Goal: Task Accomplishment & Management: Use online tool/utility

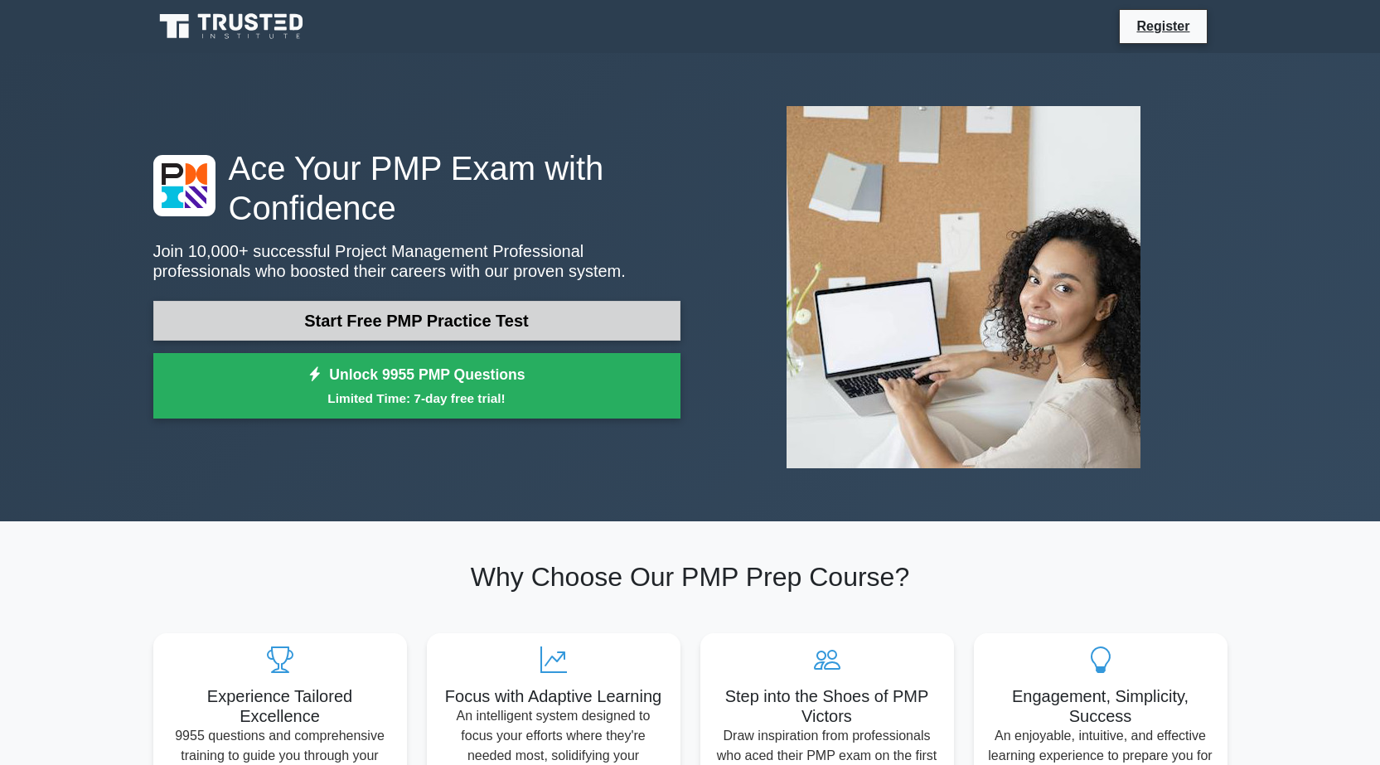
click at [384, 334] on link "Start Free PMP Practice Test" at bounding box center [416, 321] width 527 height 40
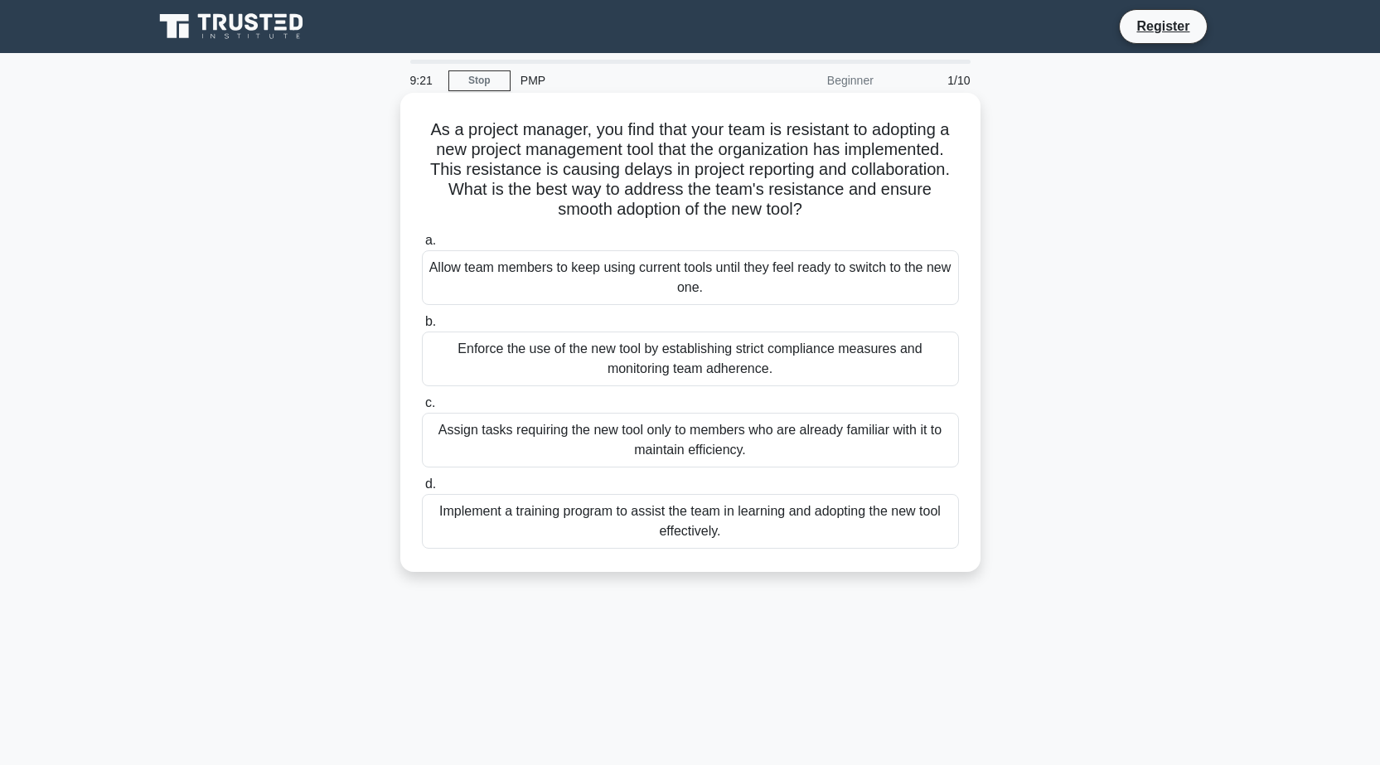
click at [683, 528] on div "Implement a training program to assist the team in learning and adopting the ne…" at bounding box center [690, 521] width 537 height 55
click at [422, 490] on input "d. Implement a training program to assist the team in learning and adopting the…" at bounding box center [422, 484] width 0 height 11
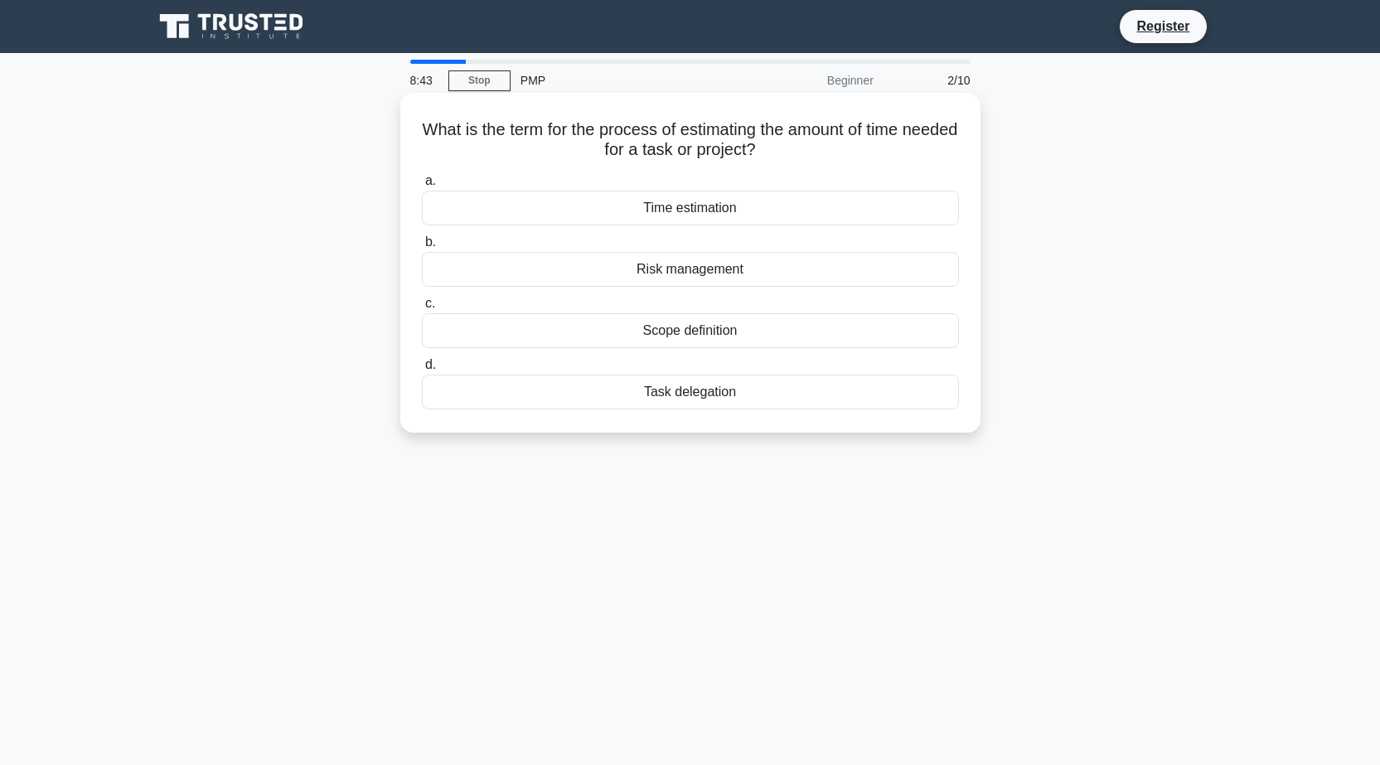
click at [686, 396] on div "Task delegation" at bounding box center [690, 392] width 537 height 35
click at [422, 370] on input "d. Task delegation" at bounding box center [422, 365] width 0 height 11
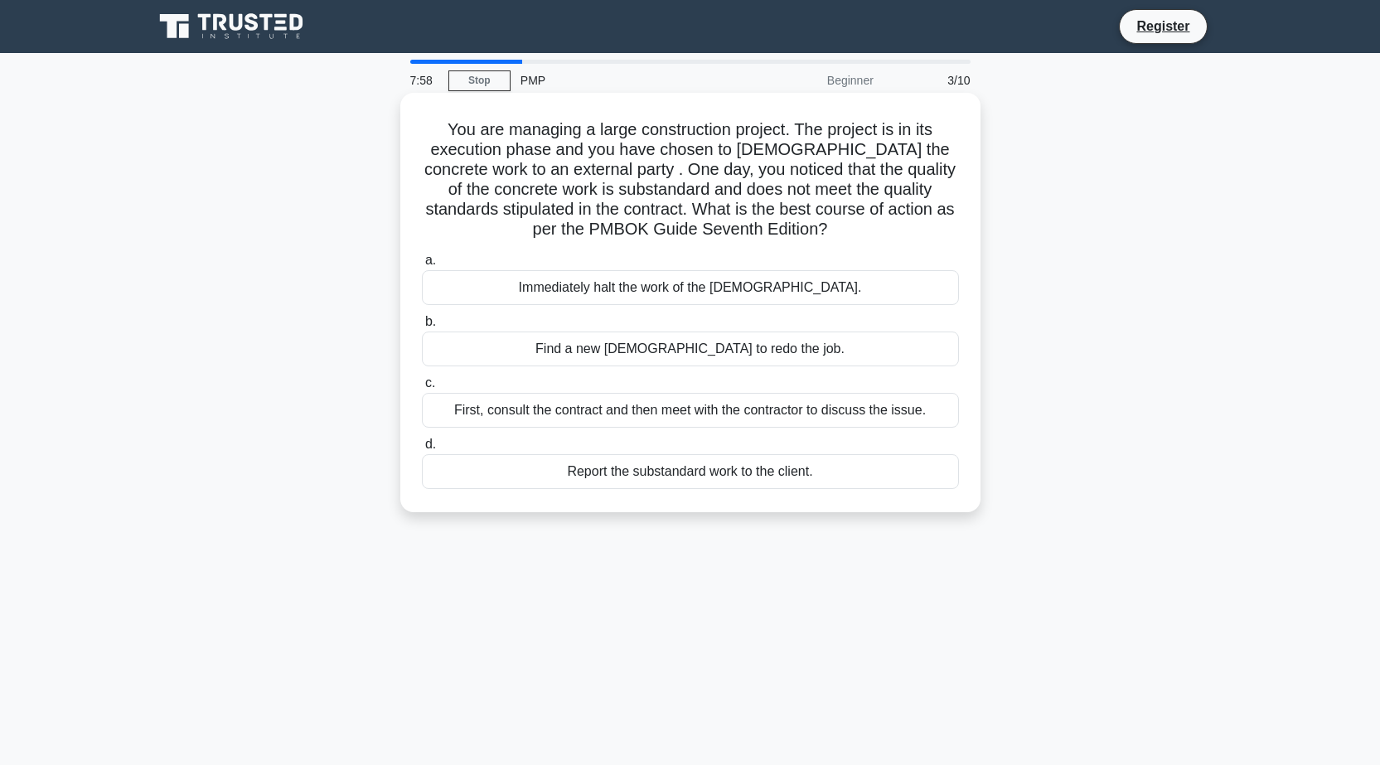
click at [717, 404] on div "First, consult the contract and then meet with the contractor to discuss the is…" at bounding box center [690, 410] width 537 height 35
click at [422, 389] on input "c. First, consult the contract and then meet with the contractor to discuss the…" at bounding box center [422, 383] width 0 height 11
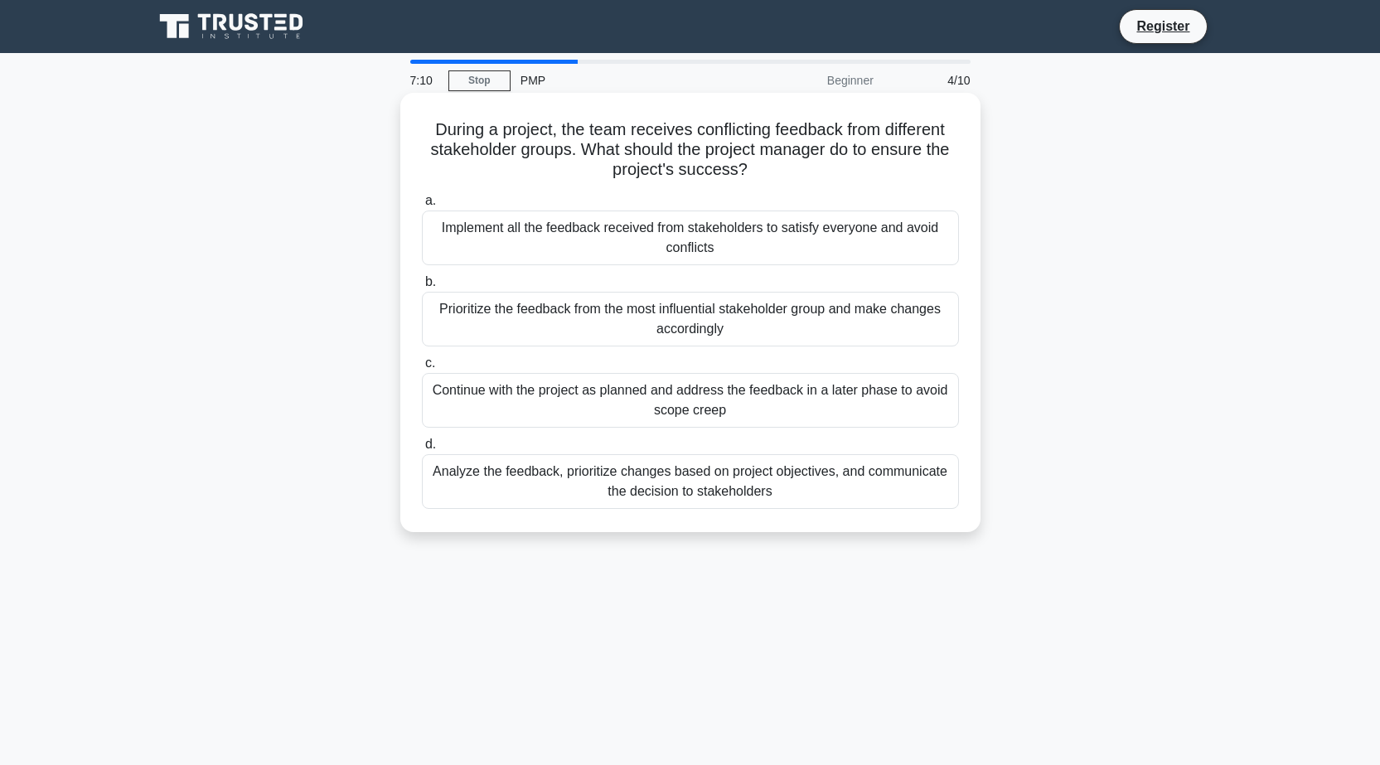
click at [674, 491] on div "Analyze the feedback, prioritize changes based on project objectives, and commu…" at bounding box center [690, 481] width 537 height 55
click at [422, 450] on input "d. Analyze the feedback, prioritize changes based on project objectives, and co…" at bounding box center [422, 444] width 0 height 11
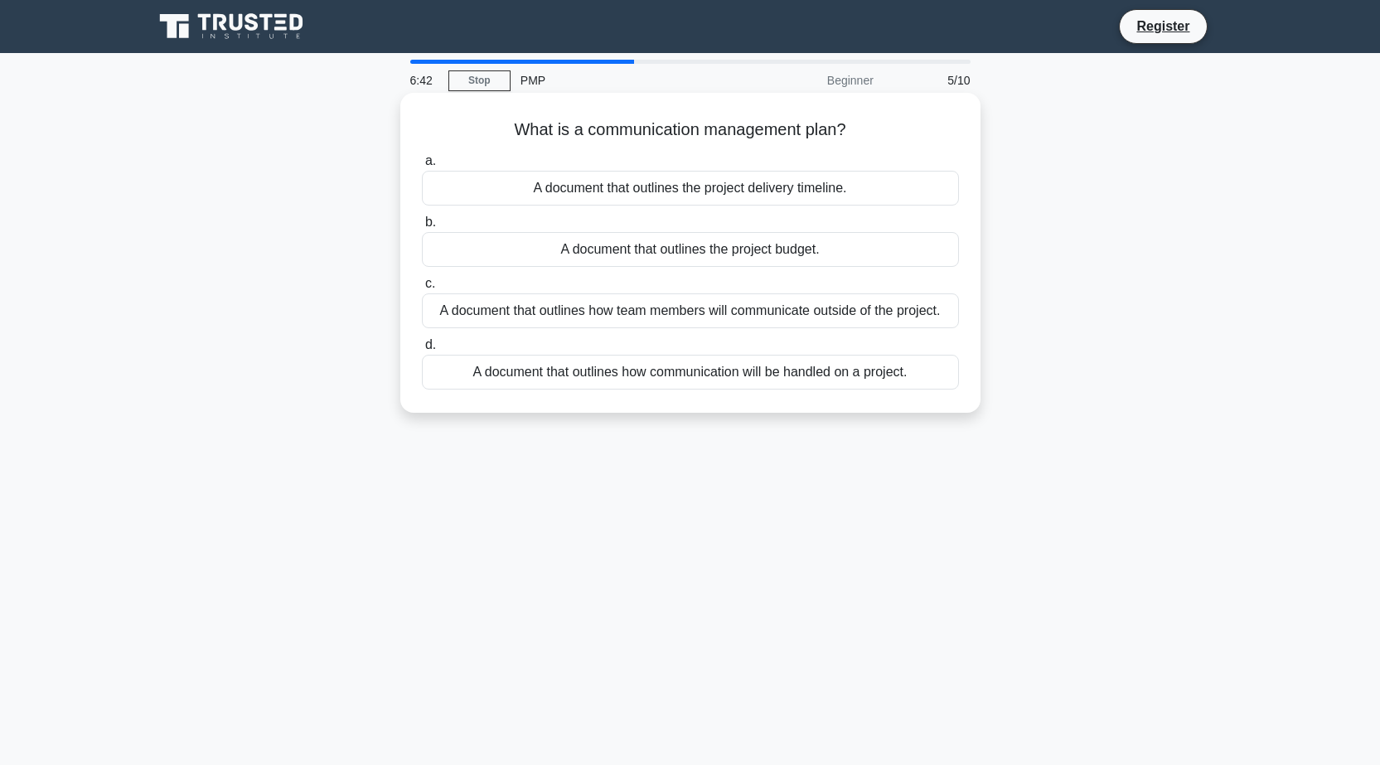
click at [689, 373] on div "A document that outlines how communication will be handled on a project." at bounding box center [690, 372] width 537 height 35
click at [422, 350] on input "d. A document that outlines how communication will be handled on a project." at bounding box center [422, 345] width 0 height 11
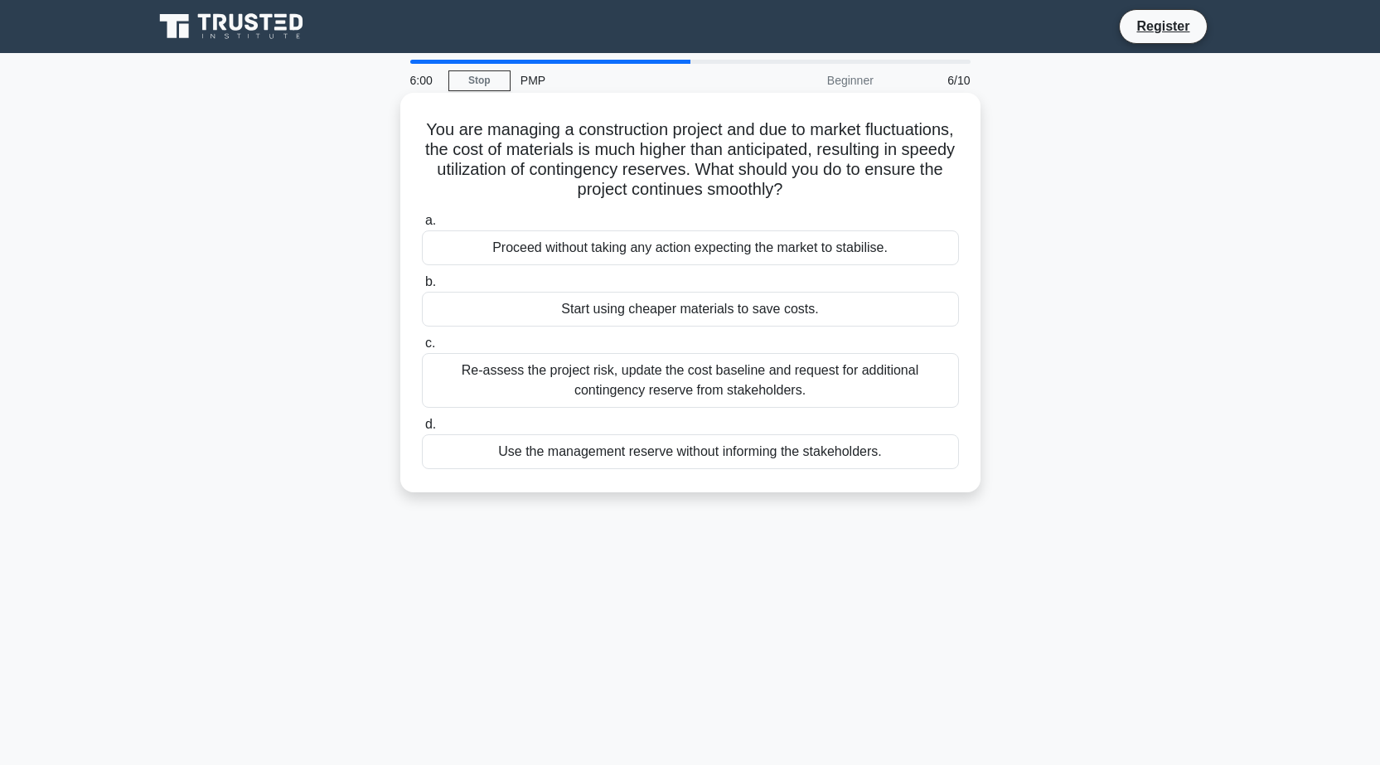
click at [674, 388] on div "Re-assess the project risk, update the cost baseline and request for additional…" at bounding box center [690, 380] width 537 height 55
click at [422, 349] on input "c. Re-assess the project risk, update the cost baseline and request for additio…" at bounding box center [422, 343] width 0 height 11
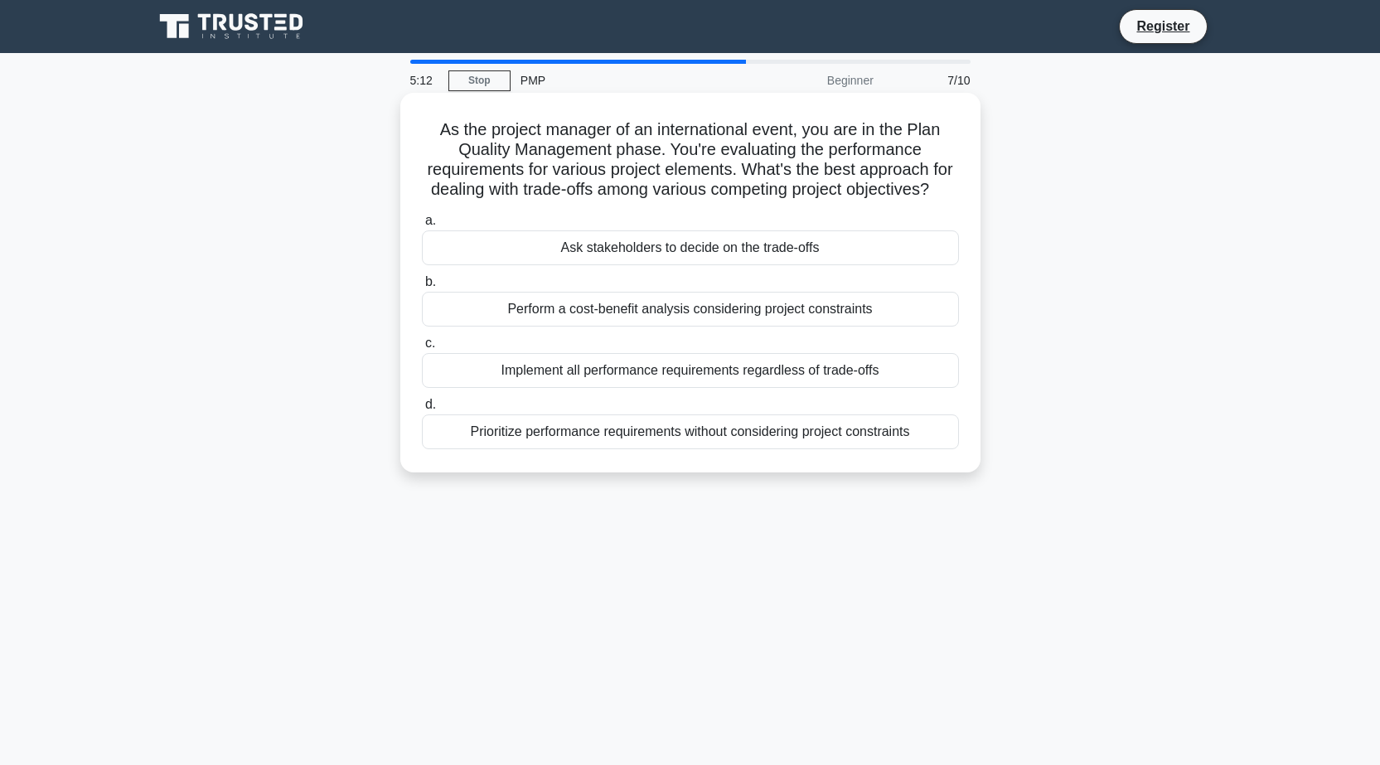
click at [684, 326] on div "Perform a cost-benefit analysis considering project constraints" at bounding box center [690, 309] width 537 height 35
click at [422, 288] on input "b. Perform a cost-benefit analysis considering project constraints" at bounding box center [422, 282] width 0 height 11
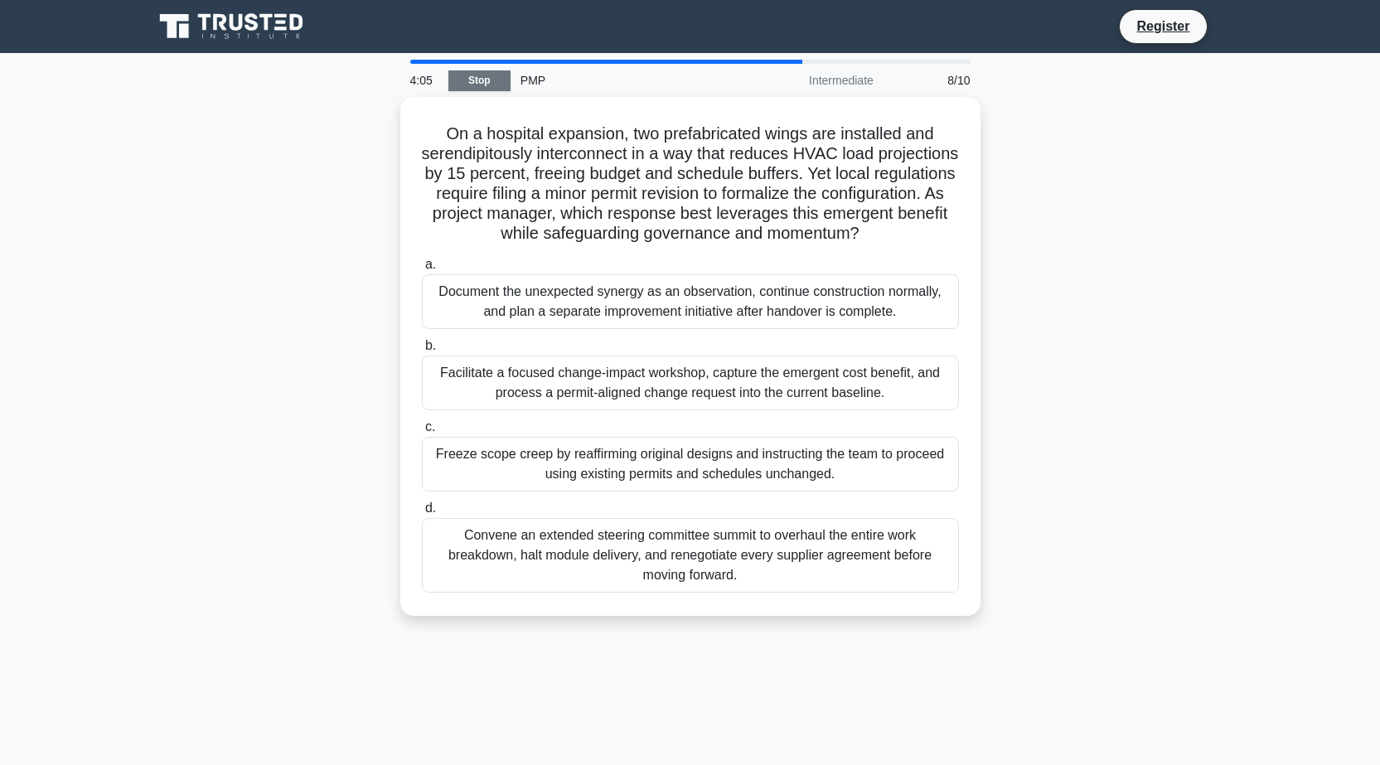
click at [504, 79] on link "Stop" at bounding box center [479, 80] width 62 height 21
